Goal: Task Accomplishment & Management: Use online tool/utility

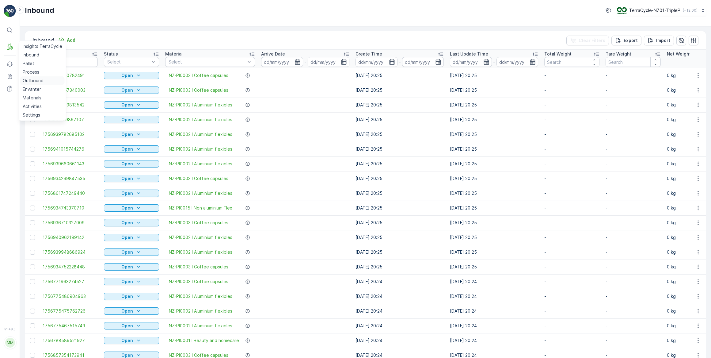
click at [38, 79] on p "Outbound" at bounding box center [33, 81] width 21 height 6
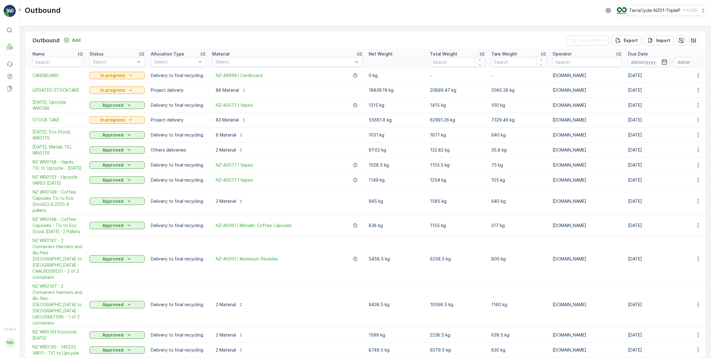
click at [55, 89] on span "UPDATED STOCKTAKE" at bounding box center [57, 90] width 51 height 6
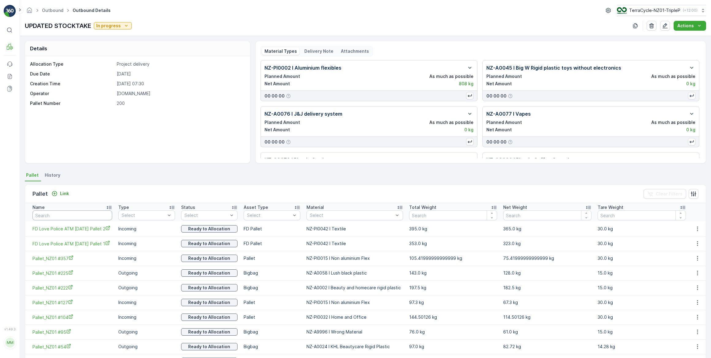
click at [74, 215] on input "text" at bounding box center [72, 215] width 80 height 10
type input "2225"
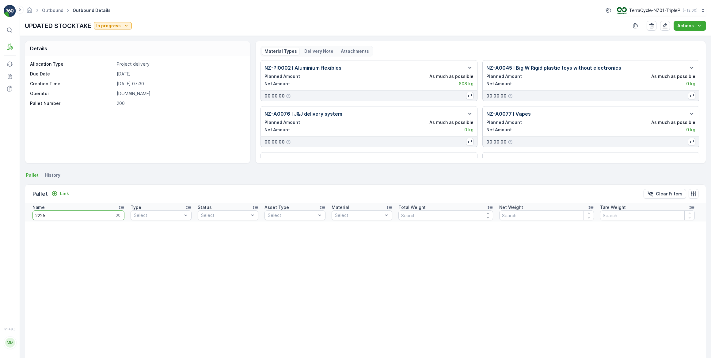
click at [76, 215] on input "2225" at bounding box center [78, 215] width 92 height 10
type input "222"
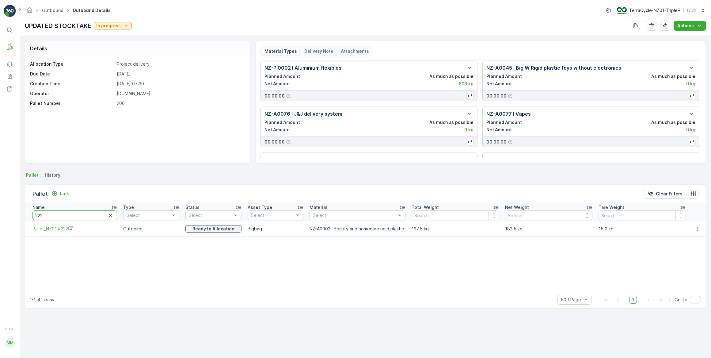
drag, startPoint x: 46, startPoint y: 215, endPoint x: 36, endPoint y: 215, distance: 9.8
click at [36, 215] on input "222" at bounding box center [74, 215] width 85 height 10
type input "20670"
click at [43, 215] on input "20670" at bounding box center [74, 215] width 85 height 10
type input "20663"
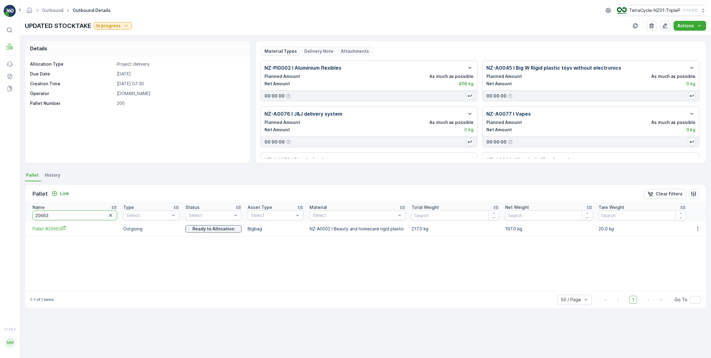
drag, startPoint x: 51, startPoint y: 211, endPoint x: 43, endPoint y: 211, distance: 8.3
click at [43, 211] on input "20663" at bounding box center [74, 215] width 85 height 10
type input "20657"
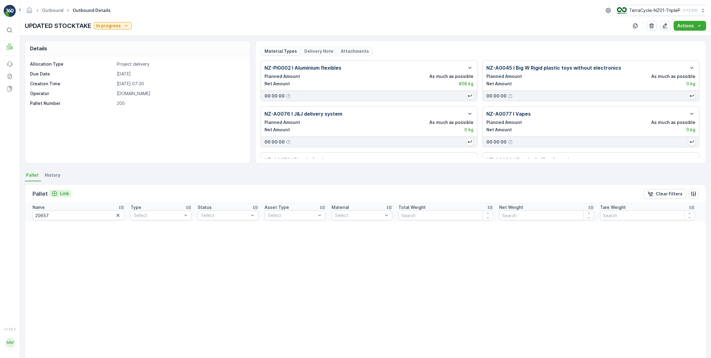
click at [56, 195] on icon "Link" at bounding box center [54, 193] width 6 height 6
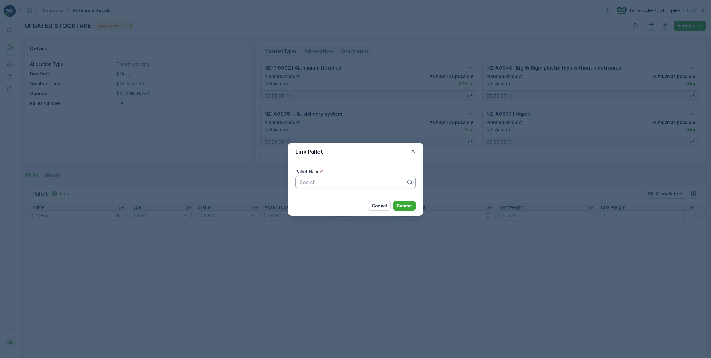
click at [341, 183] on div at bounding box center [352, 182] width 107 height 6
type input "20657"
click at [315, 199] on span "Pallet #20657" at bounding box center [315, 197] width 32 height 6
click at [404, 205] on p "Submit" at bounding box center [404, 206] width 15 height 6
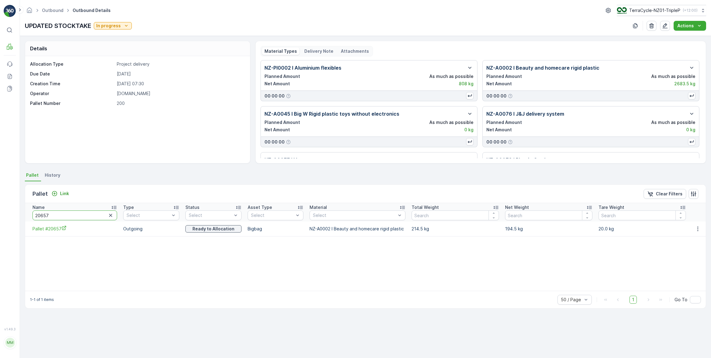
drag, startPoint x: 58, startPoint y: 216, endPoint x: 29, endPoint y: 215, distance: 29.4
click at [29, 215] on th "Name 20657" at bounding box center [72, 212] width 95 height 18
type input "20186"
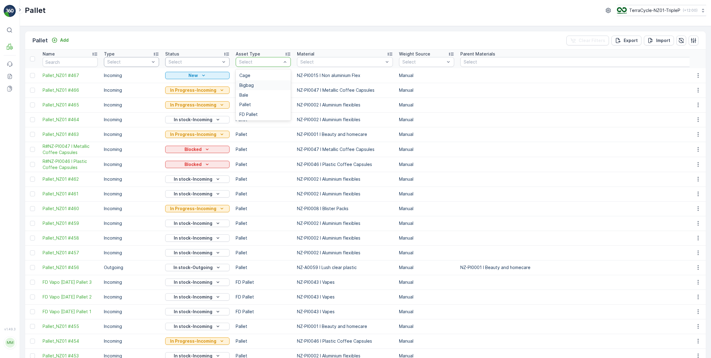
click at [245, 83] on span "Bigbag" at bounding box center [246, 85] width 14 height 5
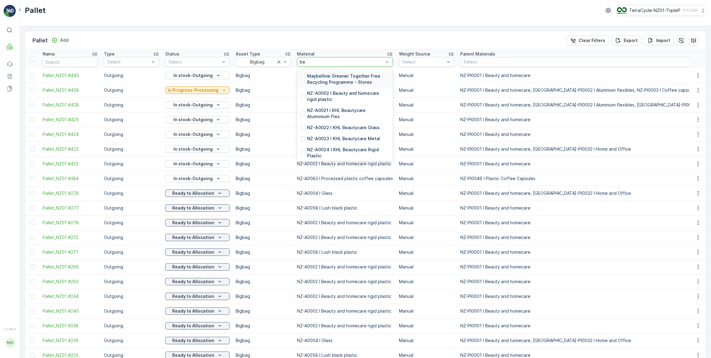
type input "bea"
click at [343, 73] on p "NZ-A0002 I Beauty and homecare rigid plastic" at bounding box center [348, 79] width 82 height 12
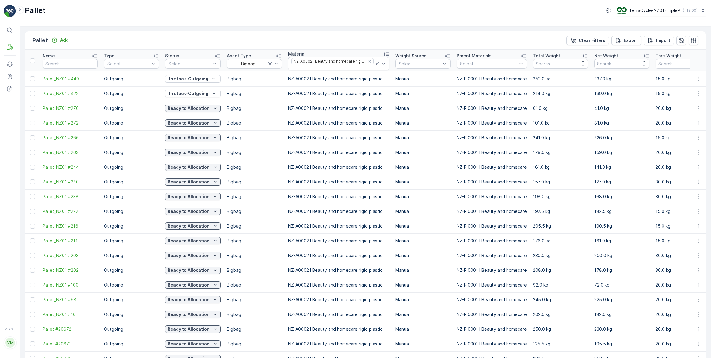
click at [583, 55] on icon at bounding box center [585, 55] width 5 height 3
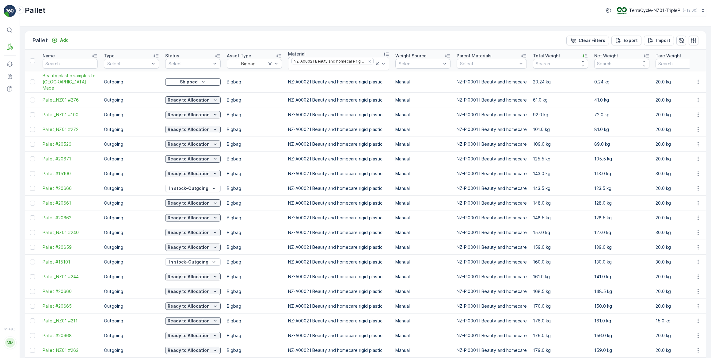
click at [582, 54] on icon at bounding box center [585, 56] width 6 height 6
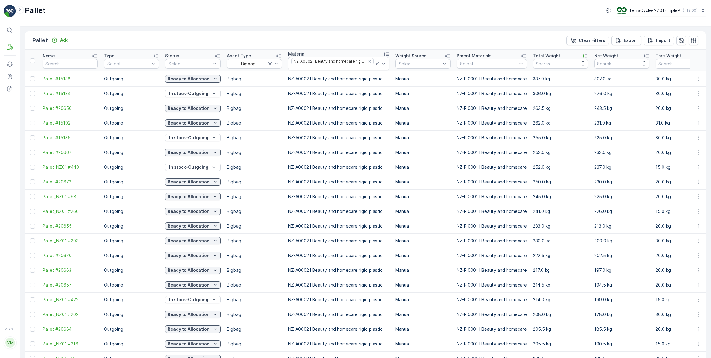
drag, startPoint x: 31, startPoint y: 286, endPoint x: 115, endPoint y: 117, distance: 188.7
click at [31, 286] on div at bounding box center [32, 284] width 5 height 5
click at [30, 282] on input "checkbox" at bounding box center [30, 282] width 0 height 0
click at [64, 63] on input "text" at bounding box center [70, 64] width 55 height 10
type input "20657"
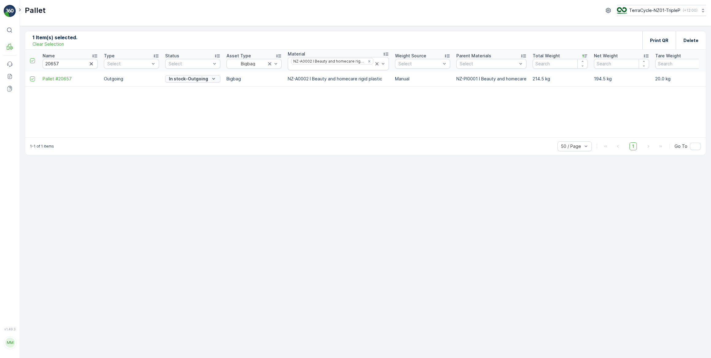
click at [196, 79] on p "In stock-Outgoing" at bounding box center [188, 79] width 39 height 6
click at [184, 139] on span "Ready to Allocation" at bounding box center [189, 139] width 40 height 6
click at [34, 80] on div at bounding box center [33, 78] width 6 height 5
click at [30, 76] on input "checkbox" at bounding box center [30, 76] width 0 height 0
click at [697, 78] on icon "button" at bounding box center [698, 79] width 6 height 6
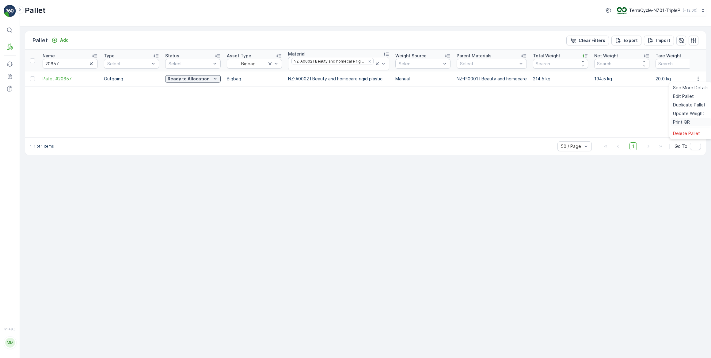
click at [691, 120] on div "Print QR" at bounding box center [691, 122] width 40 height 9
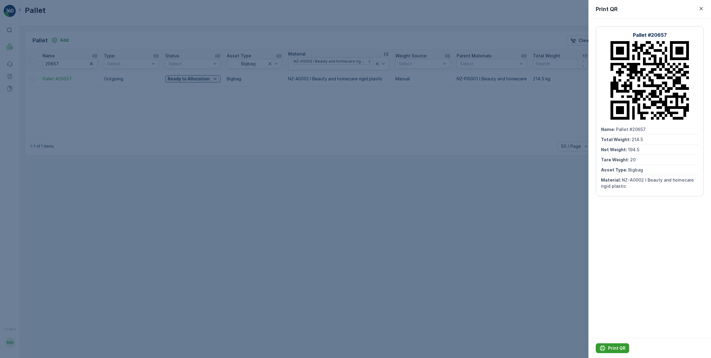
click at [614, 347] on p "Print QR" at bounding box center [616, 348] width 17 height 6
click at [264, 176] on div at bounding box center [355, 179] width 711 height 358
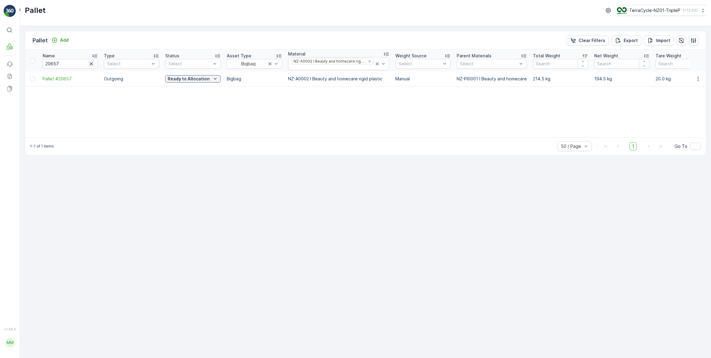
click at [91, 62] on icon "button" at bounding box center [91, 64] width 6 height 6
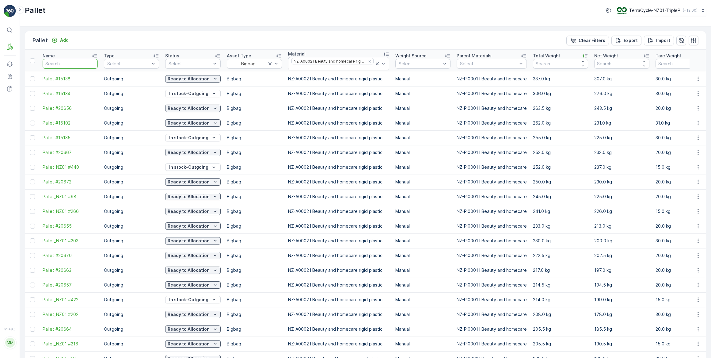
click at [62, 66] on input "text" at bounding box center [70, 64] width 55 height 10
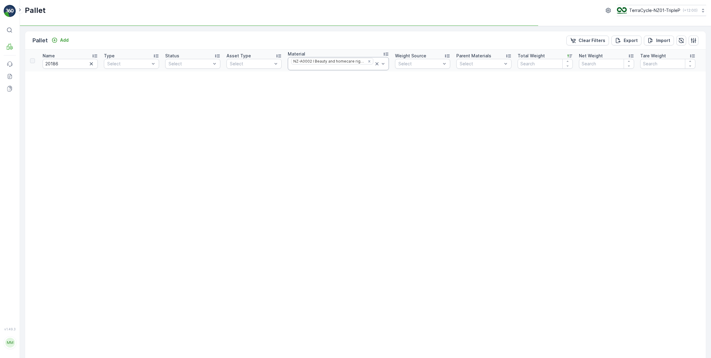
click at [374, 63] on icon at bounding box center [377, 64] width 6 height 6
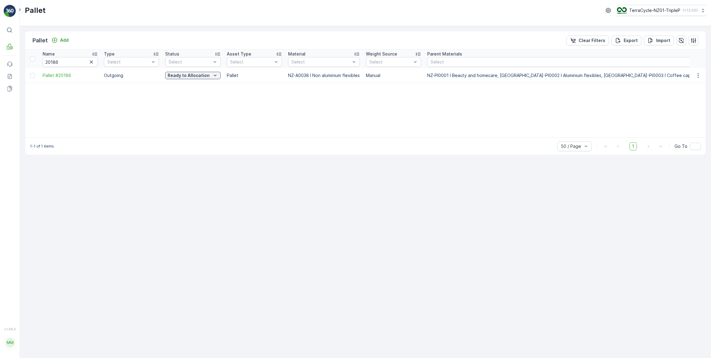
drag, startPoint x: 276, startPoint y: 135, endPoint x: 292, endPoint y: 133, distance: 16.3
click at [292, 133] on div "Name 20186 Type Select Status Select Asset Type Select Material Select Weight S…" at bounding box center [365, 94] width 681 height 88
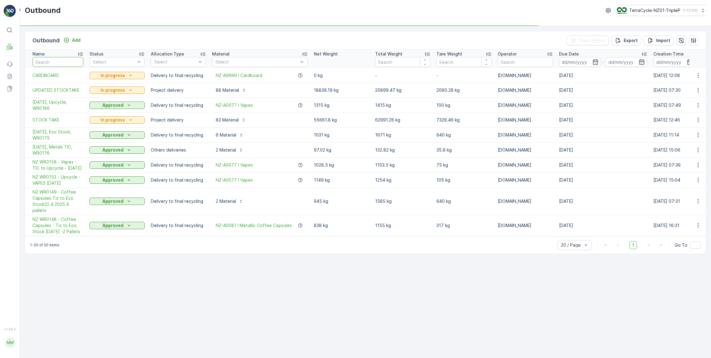
click at [51, 61] on input "text" at bounding box center [57, 62] width 51 height 10
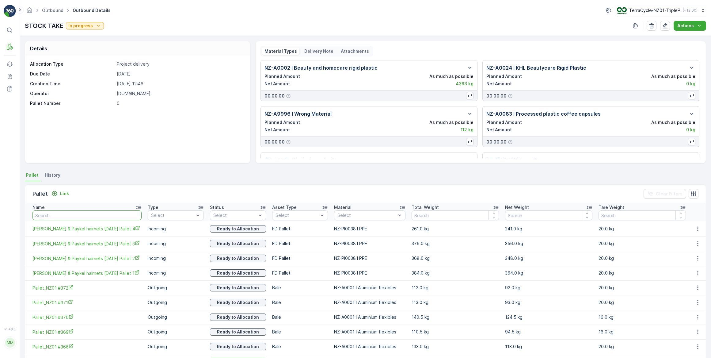
click at [70, 216] on input "text" at bounding box center [86, 215] width 109 height 10
type input "20657"
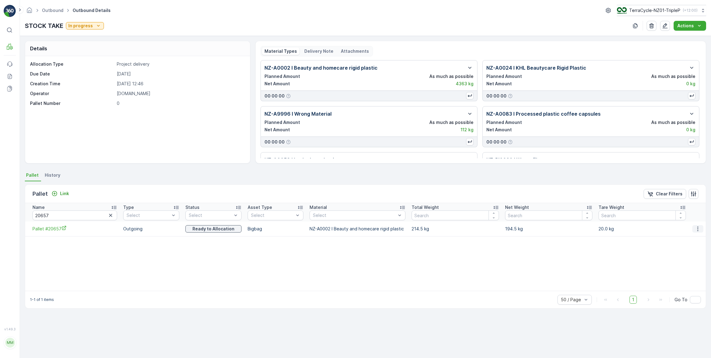
click at [698, 230] on icon "button" at bounding box center [697, 228] width 1 height 5
click at [684, 248] on span "Unlink Pallet" at bounding box center [685, 249] width 25 height 6
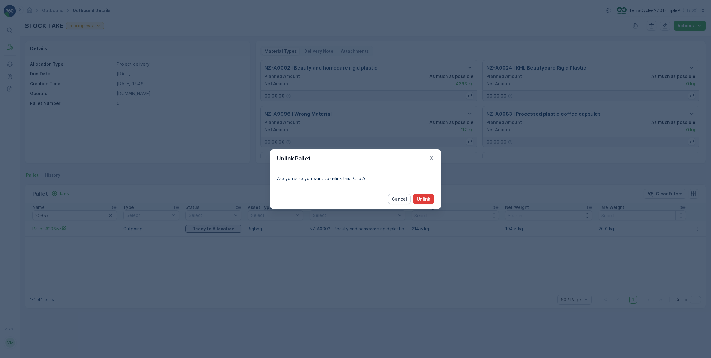
click at [423, 200] on p "Unlink" at bounding box center [423, 199] width 13 height 6
